Goal: Answer question/provide support: Share knowledge or assist other users

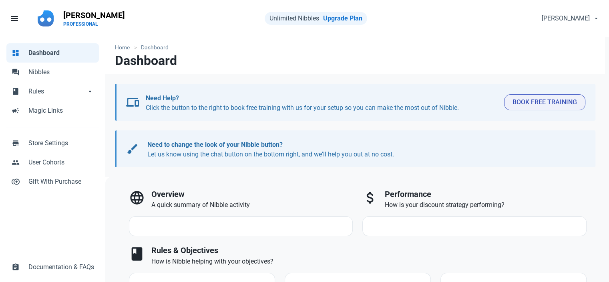
select select "7d"
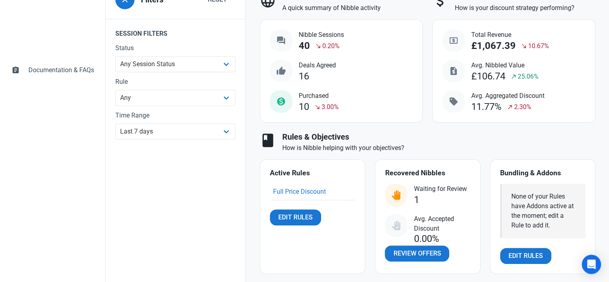
scroll to position [240, 0]
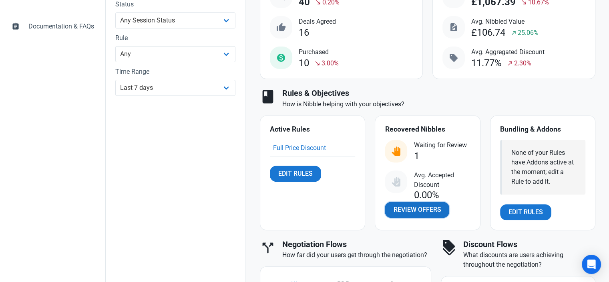
click at [410, 213] on span "Review Offers" at bounding box center [417, 210] width 48 height 10
select select "user_offer_available"
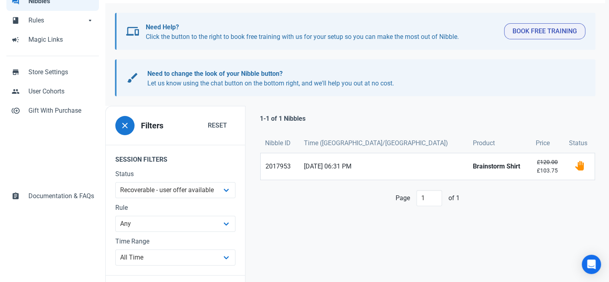
scroll to position [80, 0]
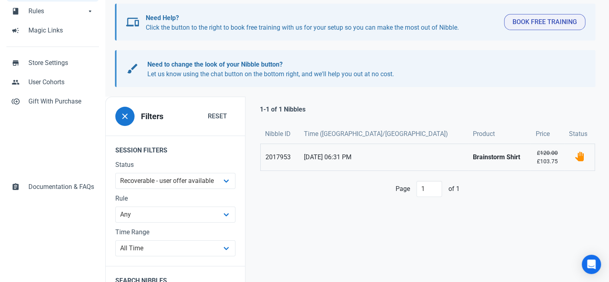
click at [285, 158] on link "2017953" at bounding box center [280, 157] width 38 height 26
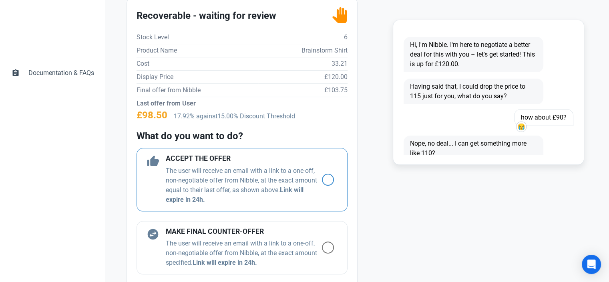
scroll to position [200, 0]
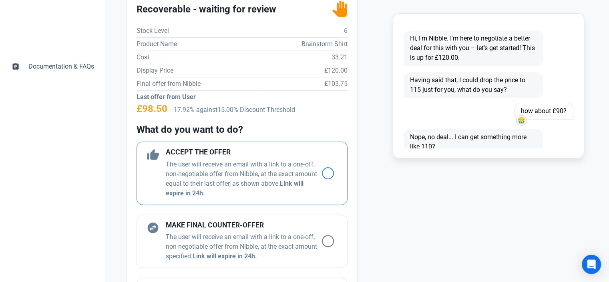
click at [322, 173] on span at bounding box center [328, 173] width 12 height 12
click at [322, 173] on input "radio" at bounding box center [324, 172] width 5 height 5
radio input "true"
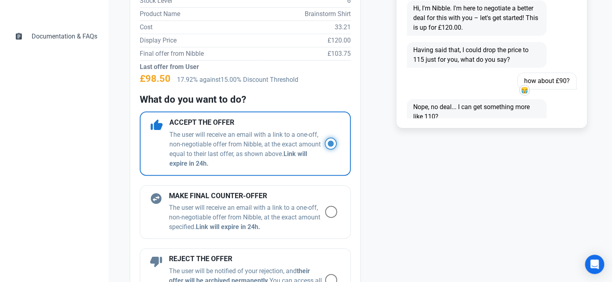
scroll to position [360, 0]
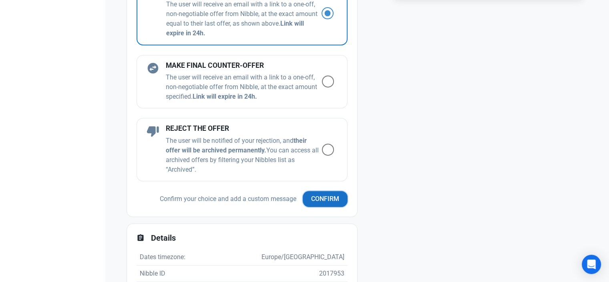
click at [316, 196] on span "Confirm" at bounding box center [325, 199] width 28 height 10
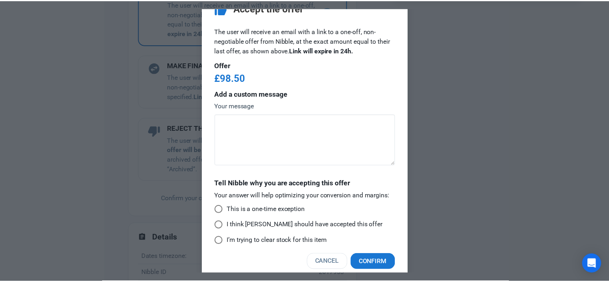
scroll to position [26, 0]
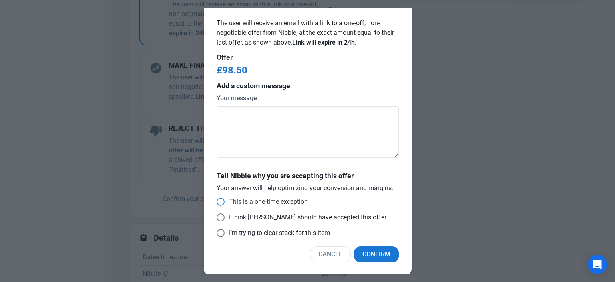
click at [217, 198] on span at bounding box center [221, 201] width 8 height 8
click at [217, 199] on input "This is a one-time exception" at bounding box center [219, 201] width 5 height 5
radio input "true"
click at [368, 252] on span "Confirm" at bounding box center [376, 254] width 28 height 10
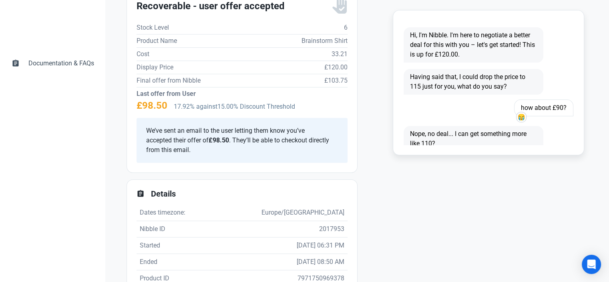
scroll to position [160, 0]
